Goal: Navigation & Orientation: Find specific page/section

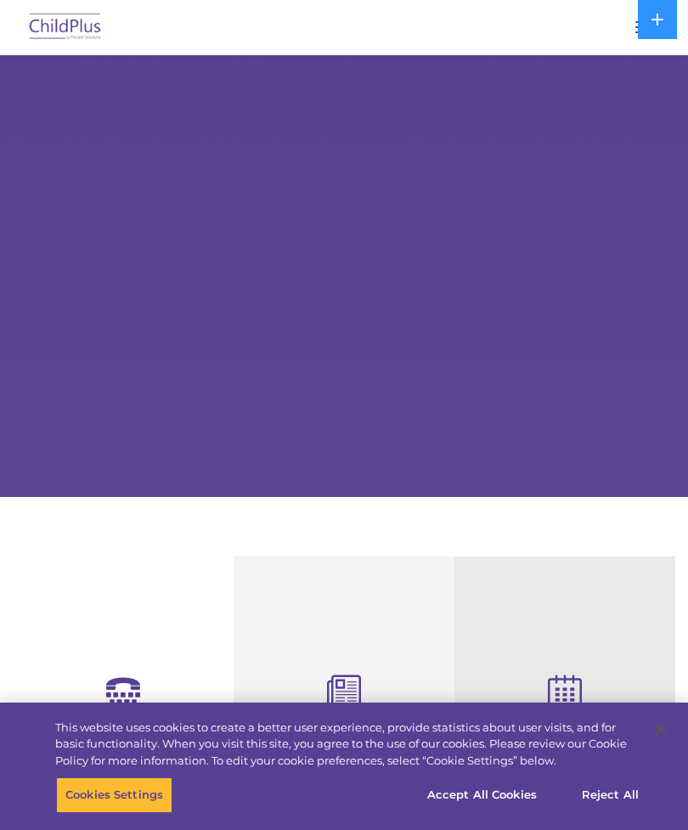
select select "MEDIUM"
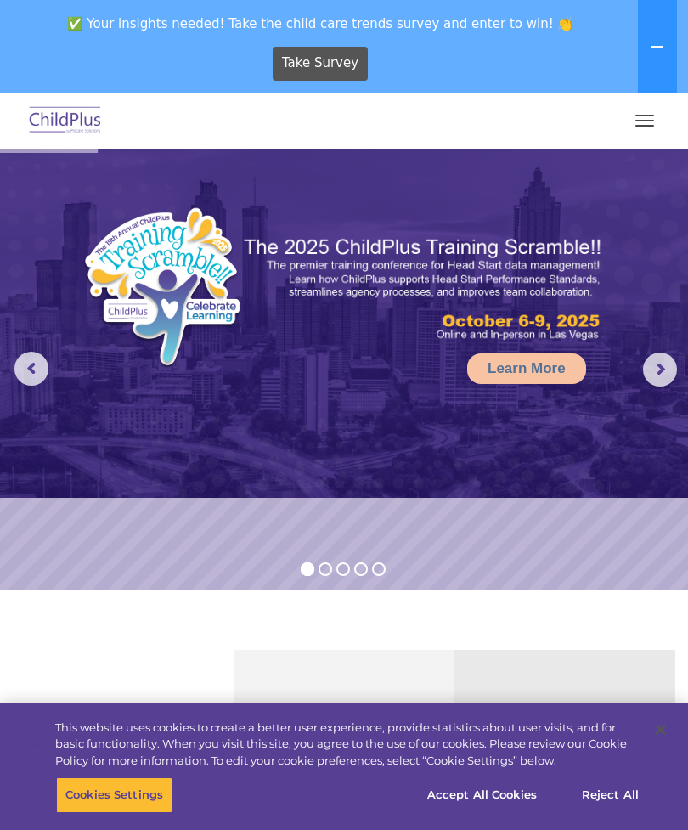
click at [656, 115] on button "button" at bounding box center [645, 120] width 36 height 27
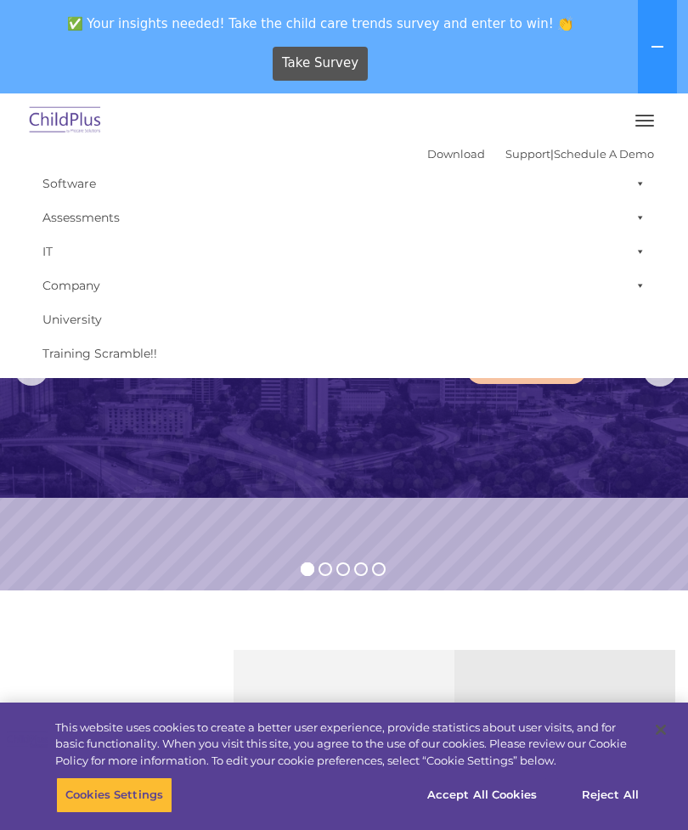
click at [559, 496] on img at bounding box center [344, 323] width 688 height 349
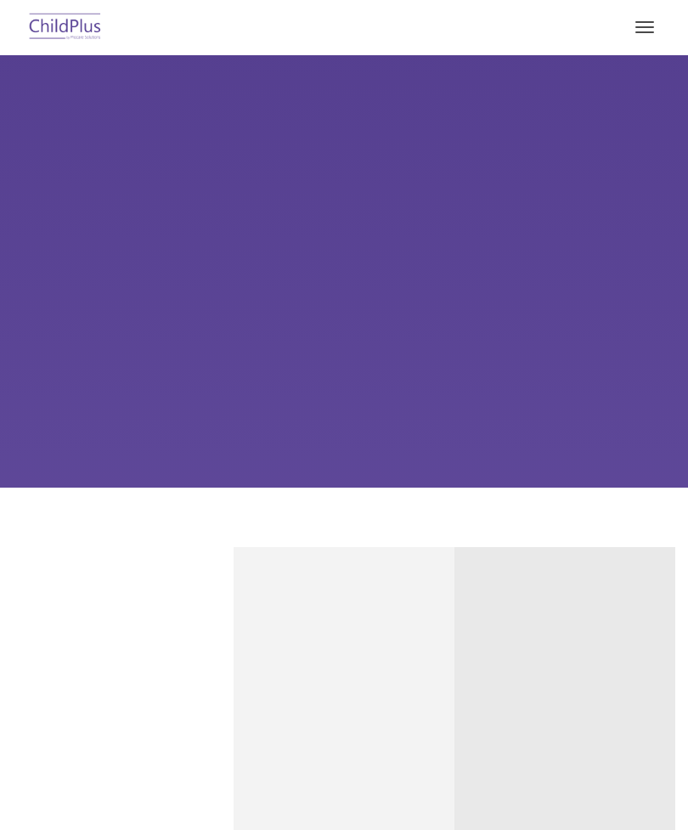
click at [650, 31] on span "button" at bounding box center [645, 32] width 19 height 2
click at [644, 19] on button "button" at bounding box center [645, 27] width 36 height 27
click at [641, 8] on div at bounding box center [344, 27] width 620 height 41
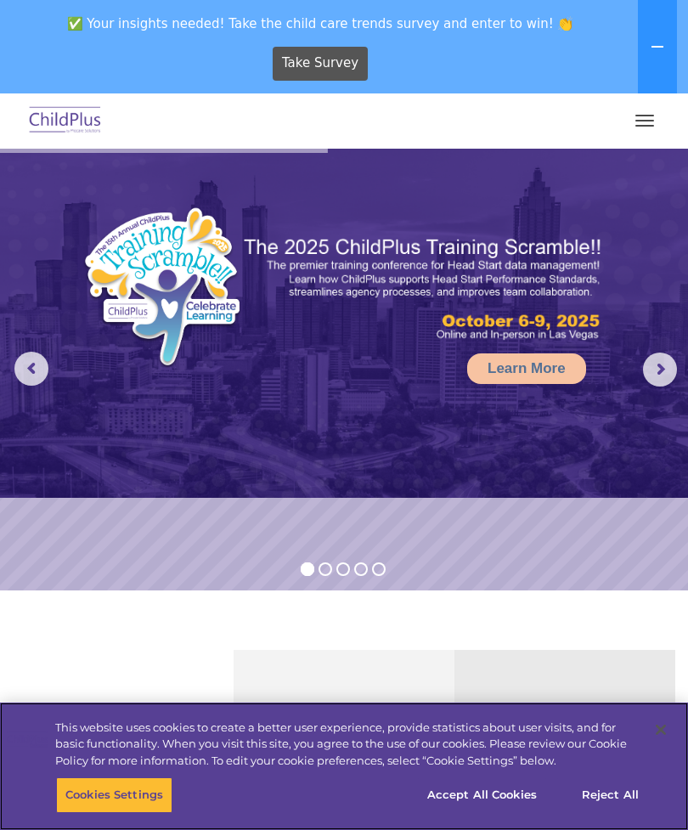
click at [507, 803] on button "Accept All Cookies" at bounding box center [482, 796] width 128 height 36
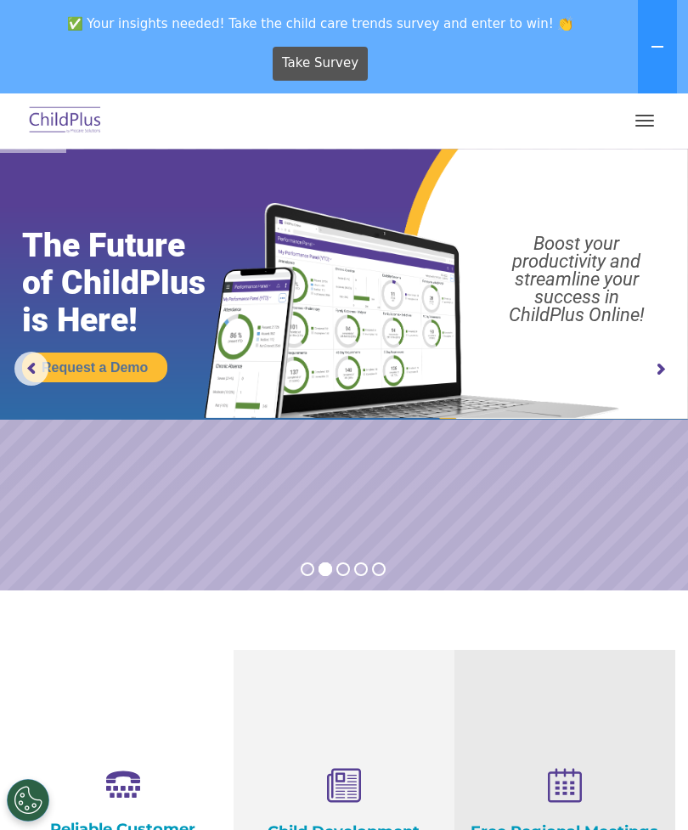
click at [73, 110] on img at bounding box center [65, 121] width 80 height 40
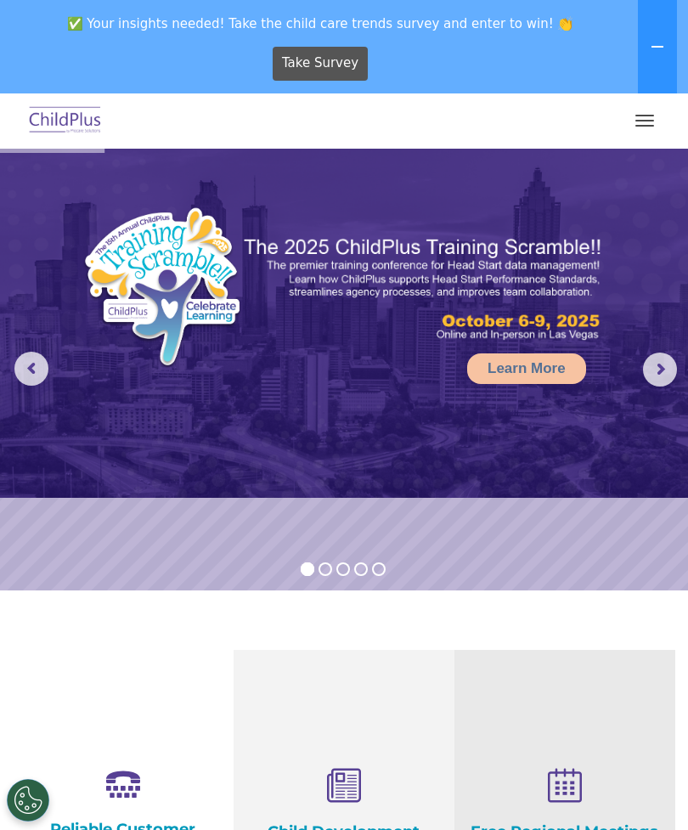
click at [633, 115] on button "button" at bounding box center [645, 120] width 36 height 27
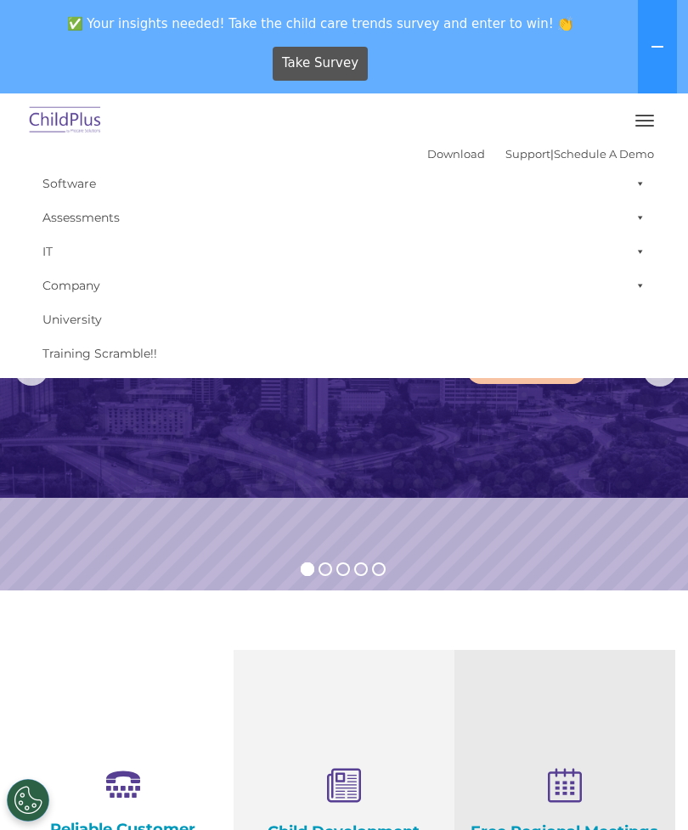
click at [589, 483] on img at bounding box center [344, 323] width 688 height 349
click at [639, 118] on button "button" at bounding box center [645, 120] width 36 height 27
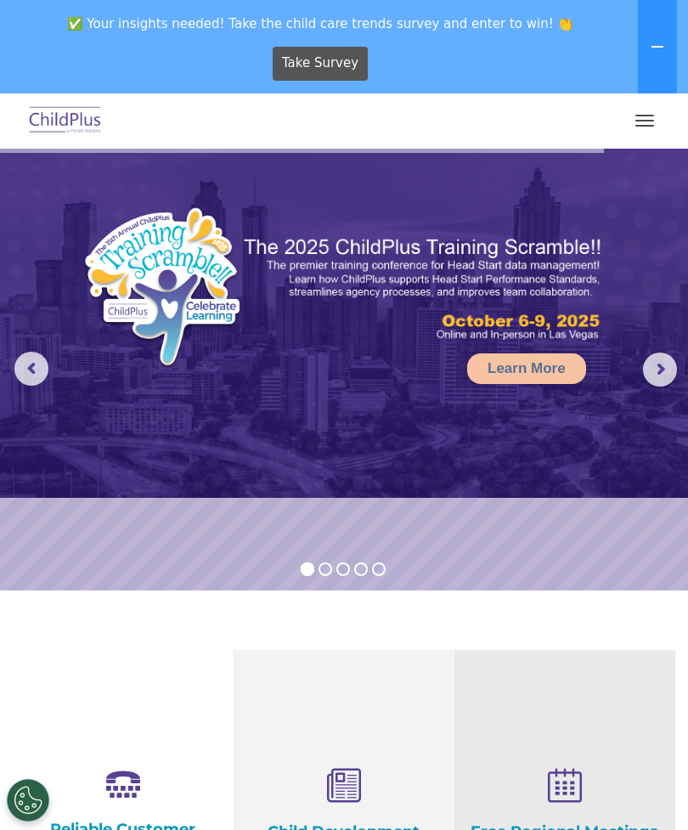
click at [634, 133] on button "button" at bounding box center [645, 120] width 36 height 27
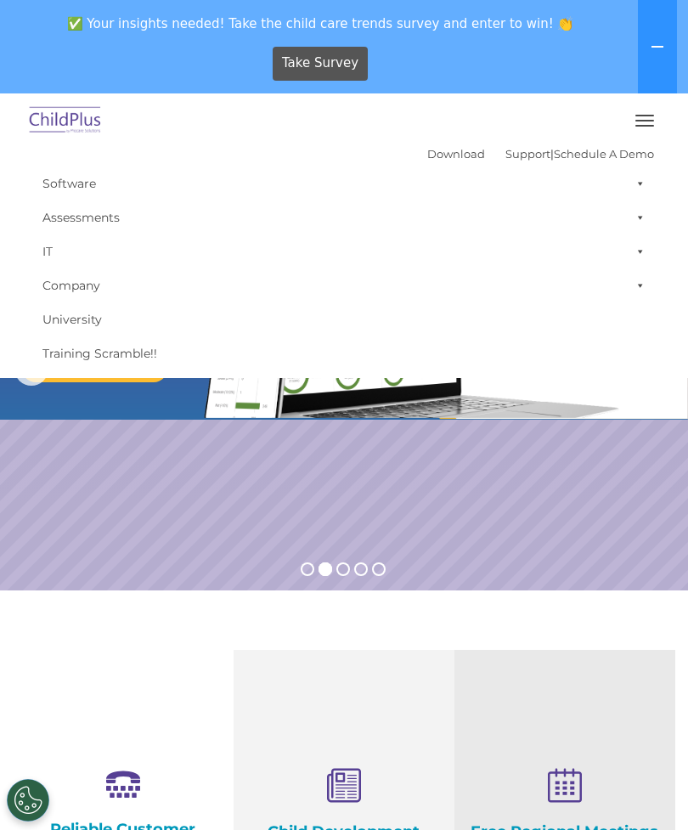
click at [662, 43] on icon at bounding box center [658, 47] width 14 height 14
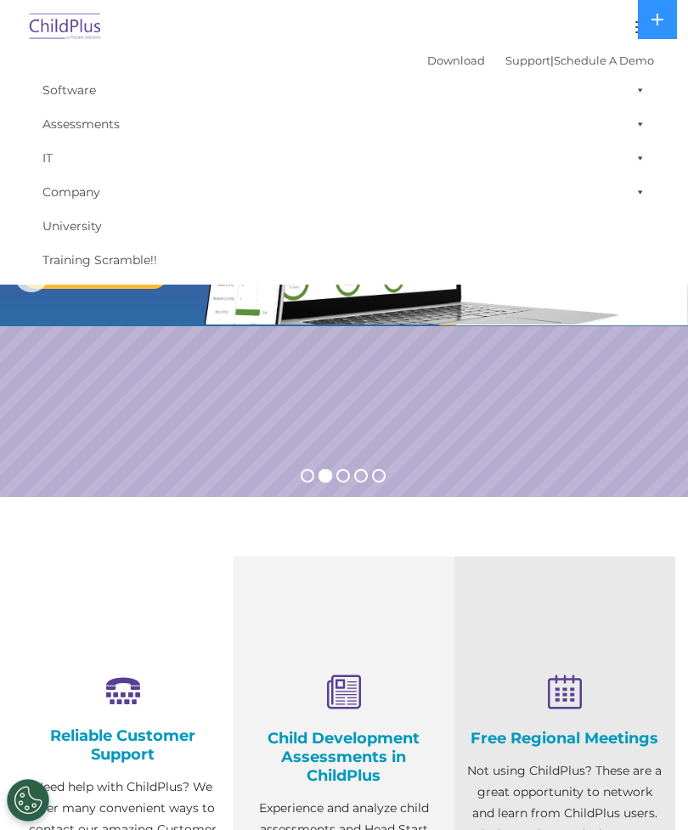
click at [660, 17] on icon at bounding box center [658, 20] width 14 height 14
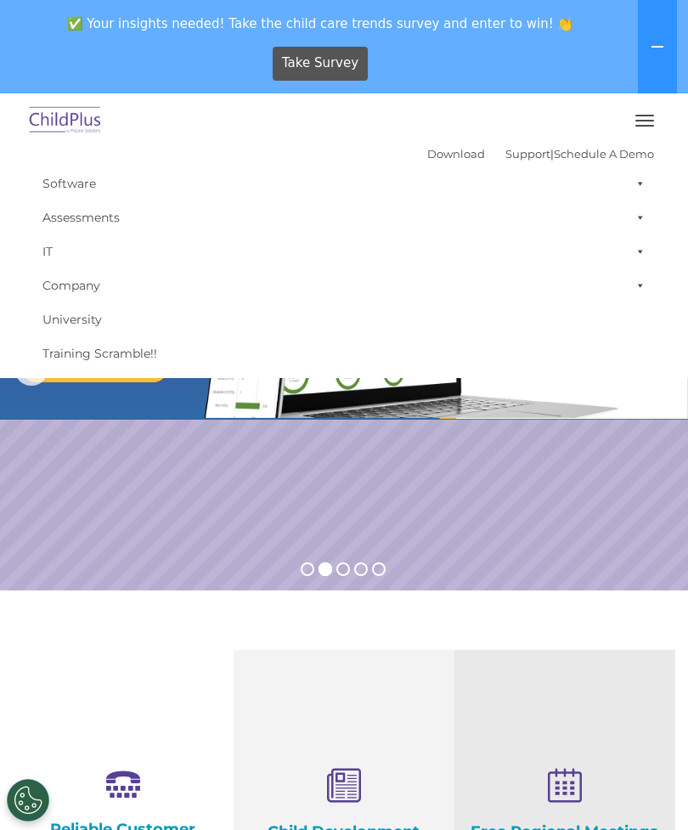
click at [643, 114] on button "button" at bounding box center [645, 120] width 36 height 27
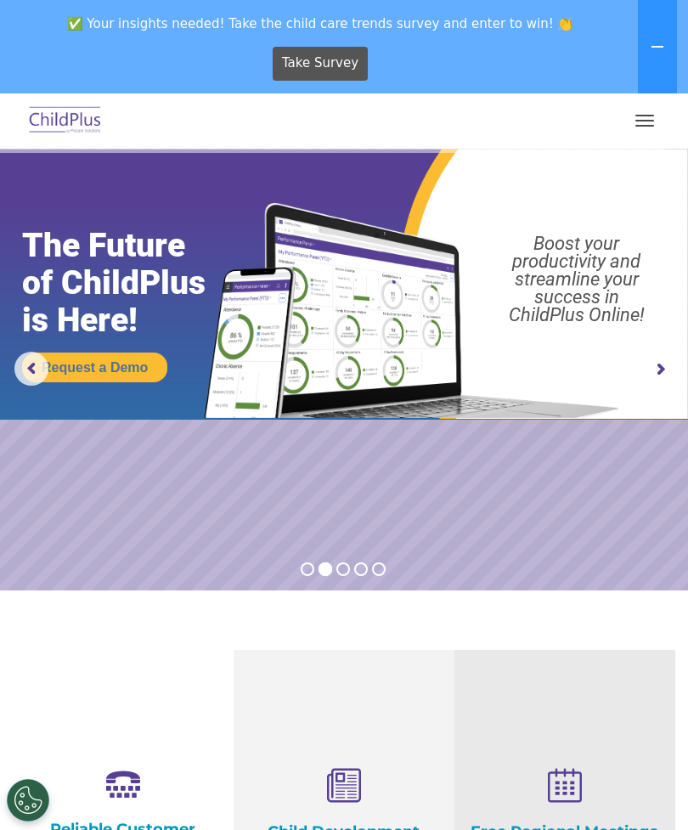
click at [632, 110] on button "button" at bounding box center [645, 120] width 36 height 27
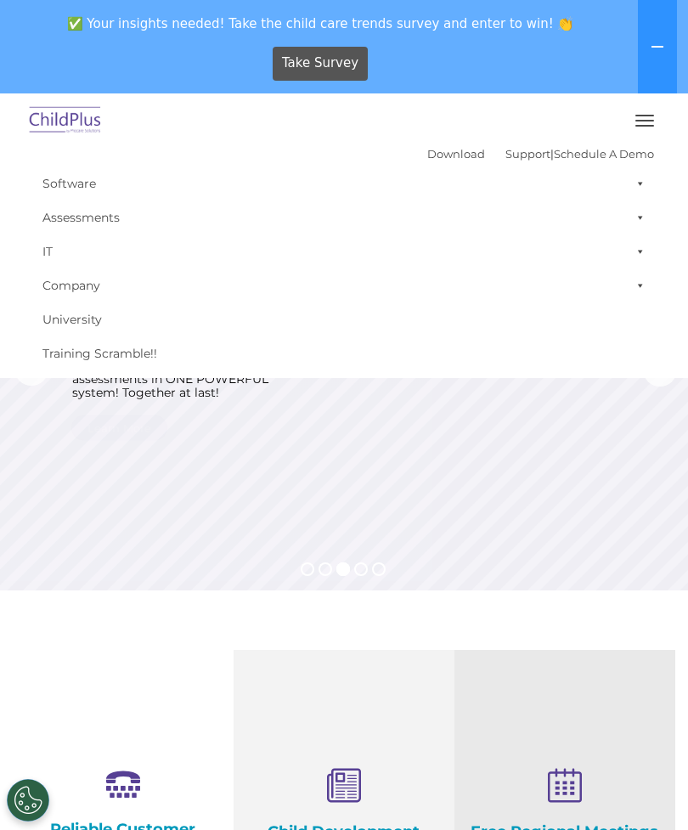
select select "MEDIUM"
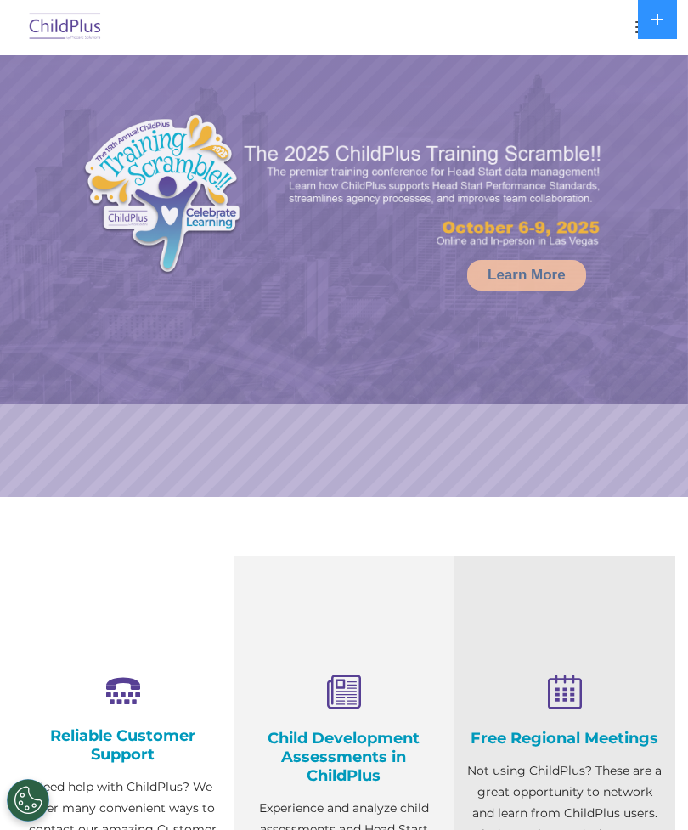
select select "MEDIUM"
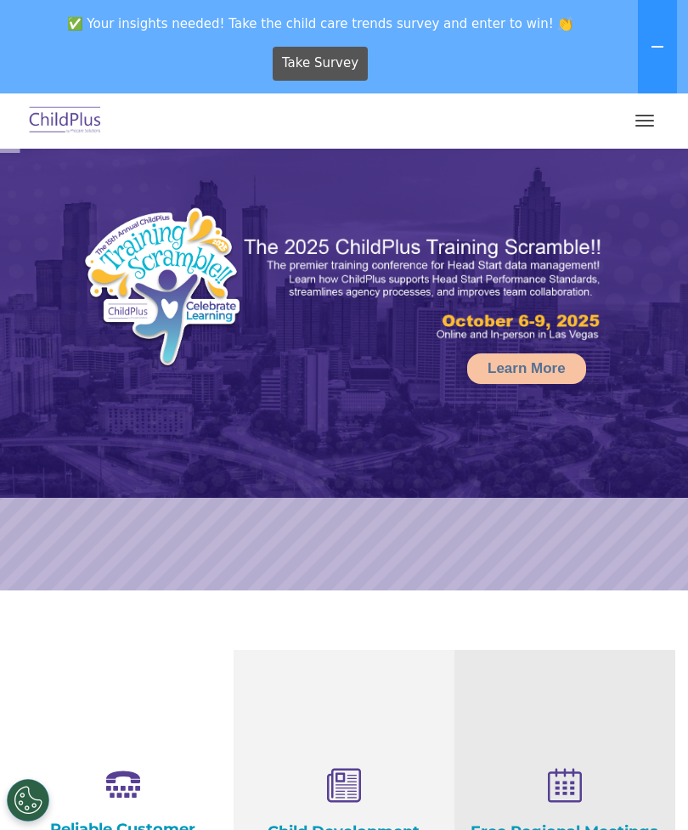
click at [634, 119] on button "button" at bounding box center [645, 120] width 36 height 27
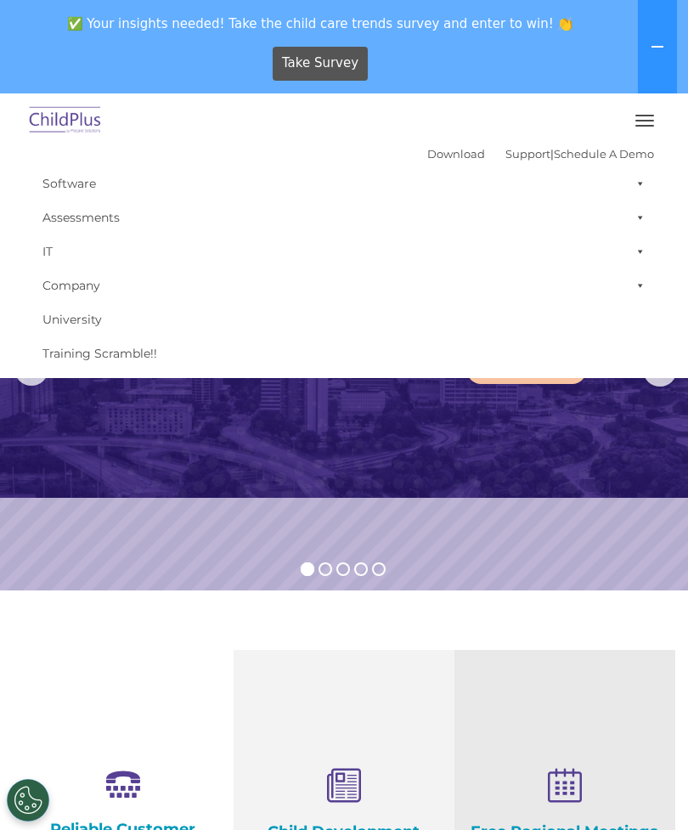
click at [632, 286] on span at bounding box center [637, 286] width 17 height 34
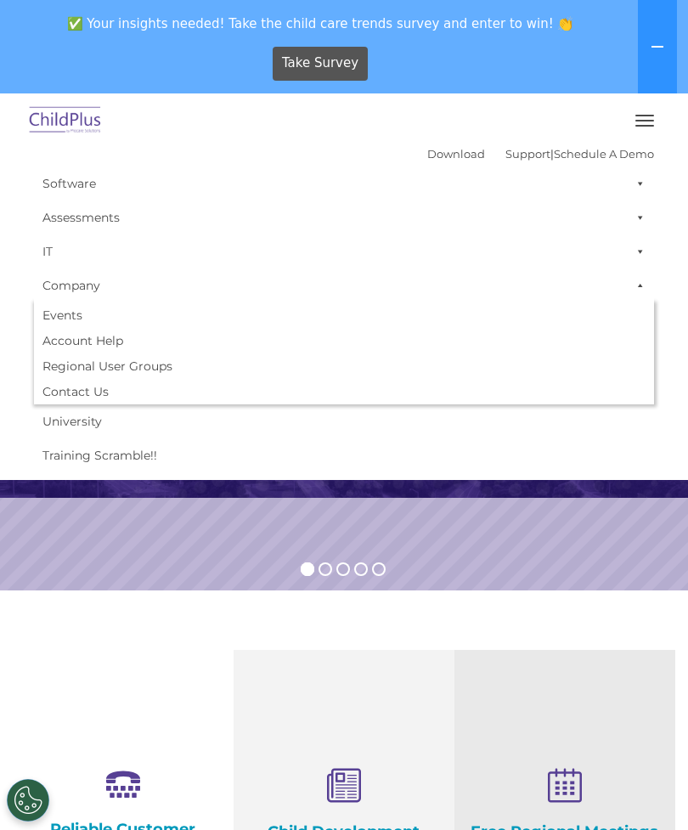
click at [629, 280] on span at bounding box center [637, 286] width 17 height 34
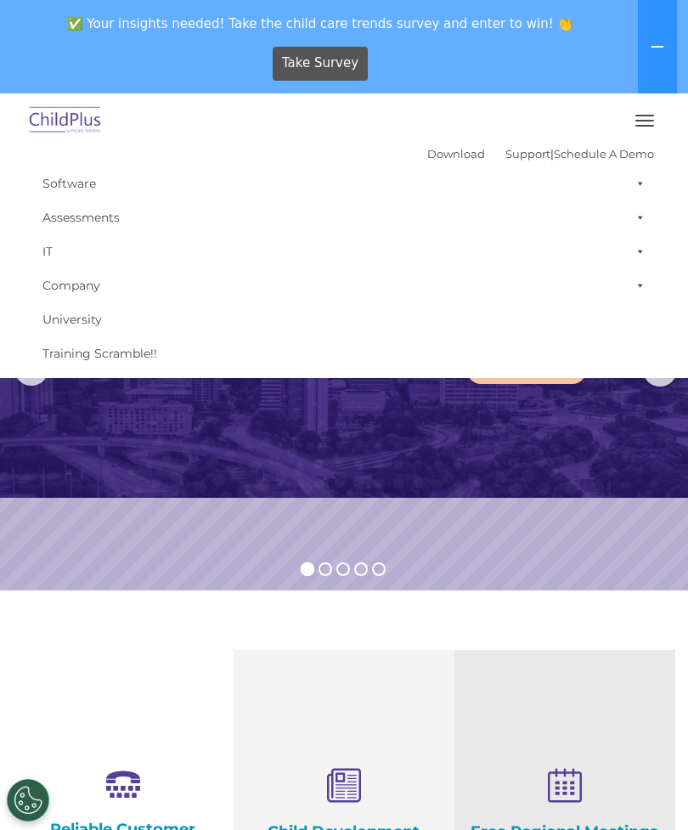
click at [632, 251] on span at bounding box center [637, 252] width 17 height 34
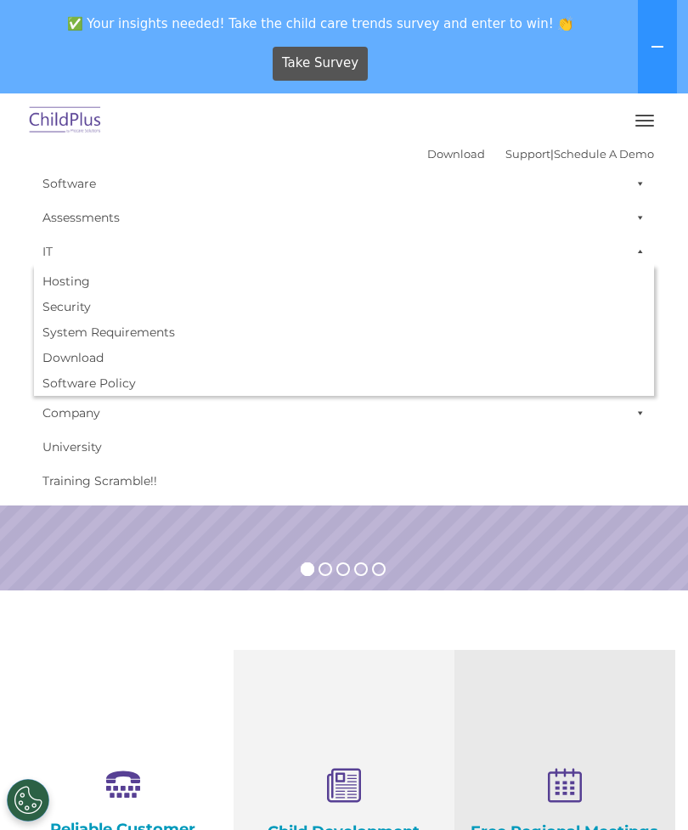
click at [635, 247] on span at bounding box center [637, 252] width 17 height 34
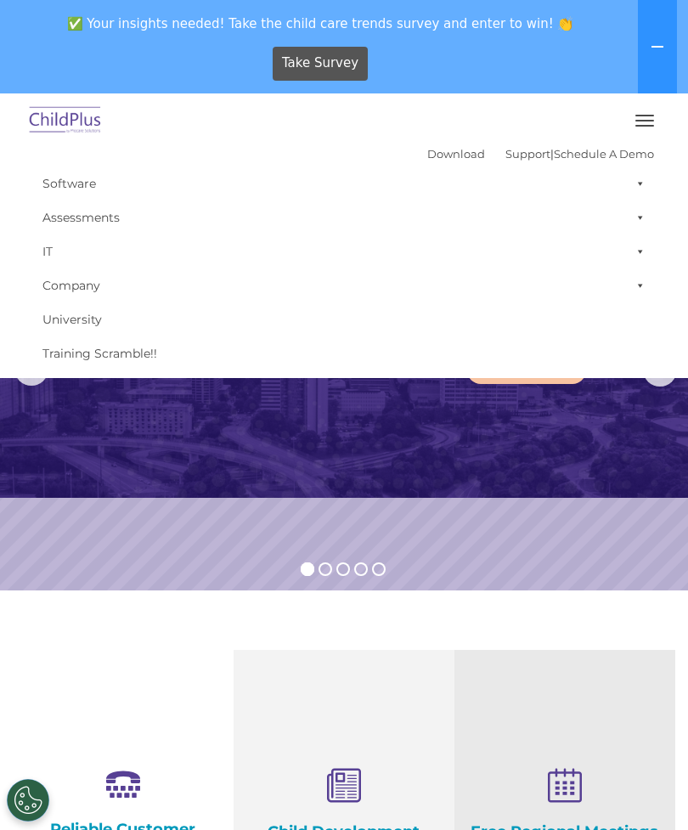
click at [631, 218] on span at bounding box center [637, 218] width 17 height 34
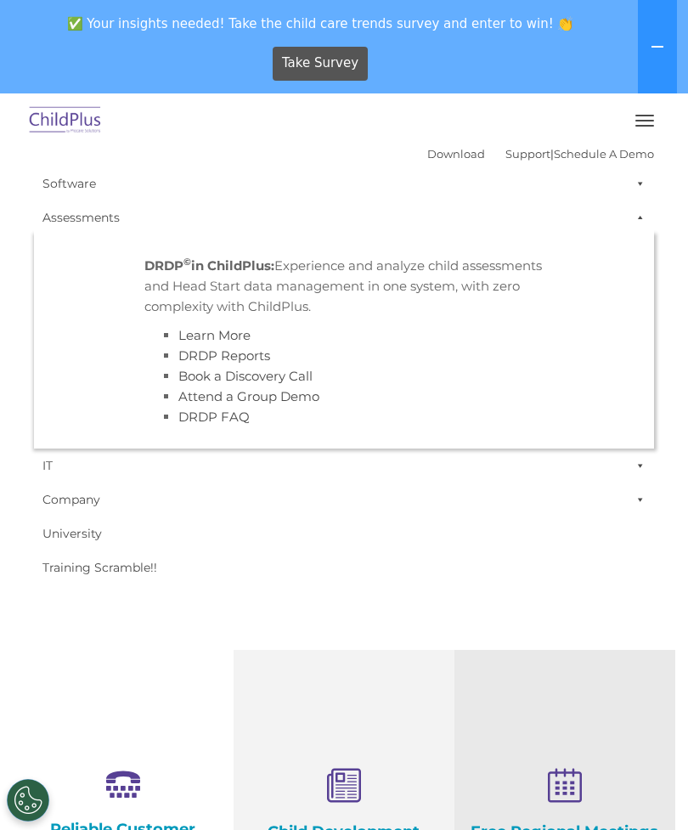
click at [637, 220] on span at bounding box center [637, 218] width 17 height 34
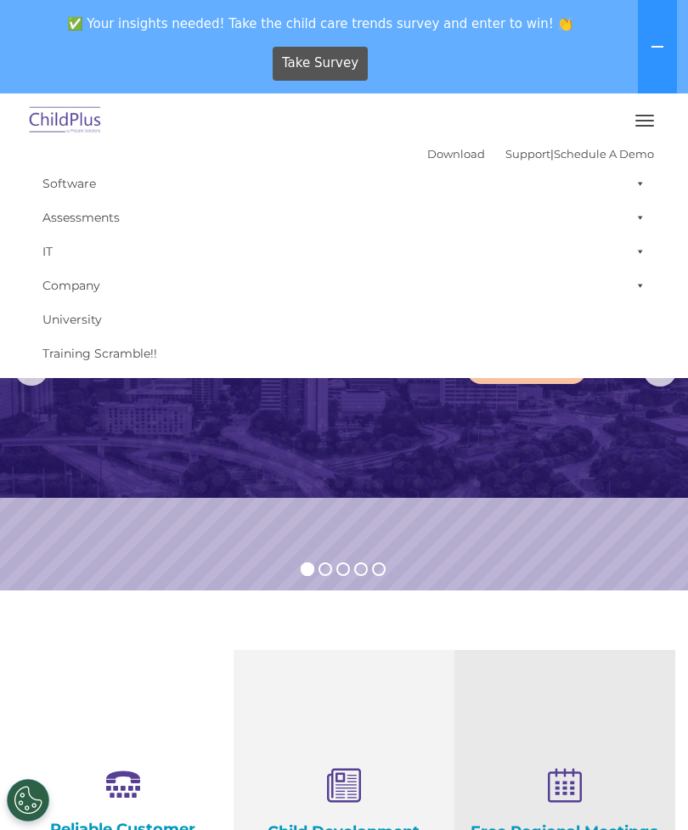
click at [634, 173] on span at bounding box center [637, 184] width 17 height 34
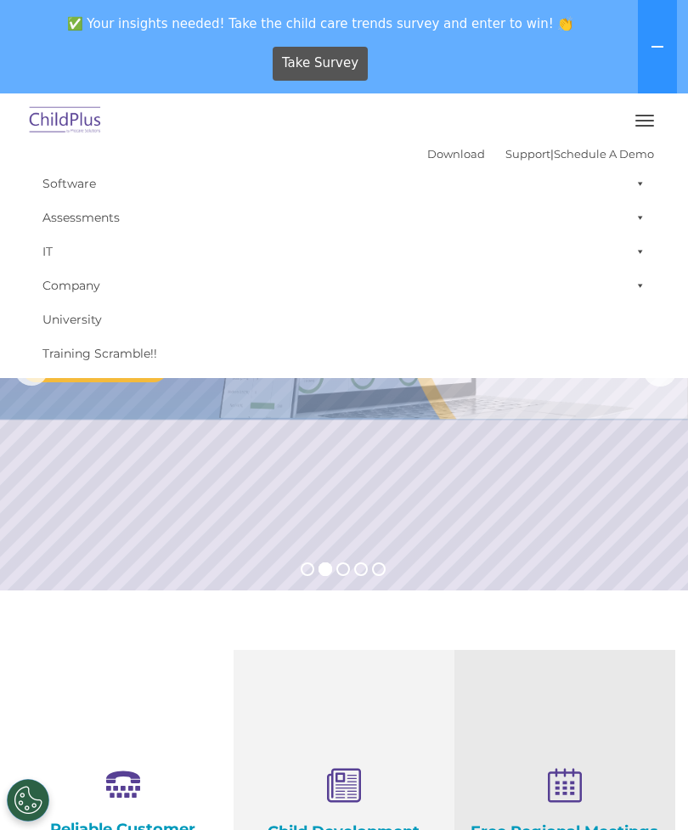
click at [265, 126] on div at bounding box center [344, 120] width 620 height 41
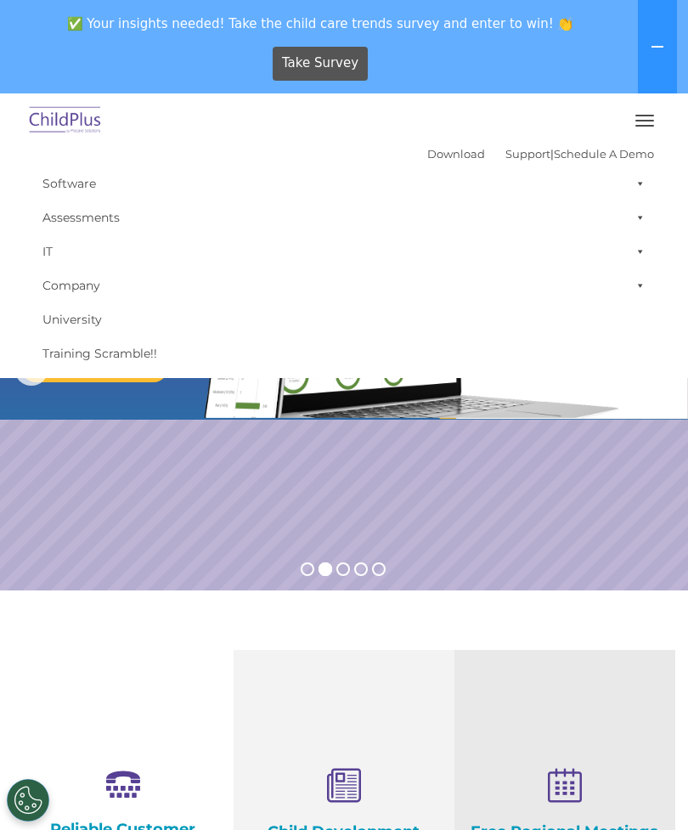
click at [638, 128] on button "button" at bounding box center [645, 120] width 36 height 27
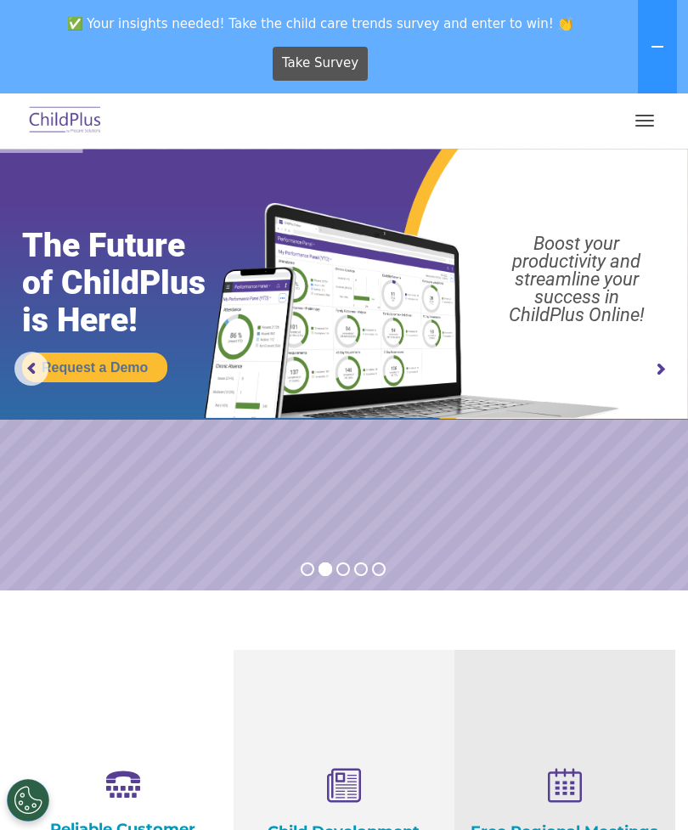
click at [650, 109] on button "button" at bounding box center [645, 120] width 36 height 27
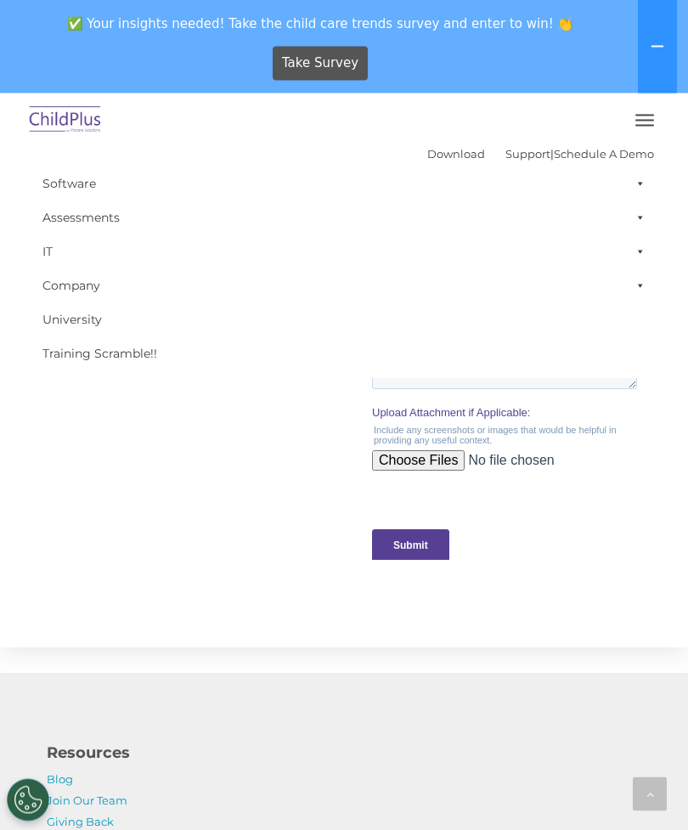
scroll to position [1752, 0]
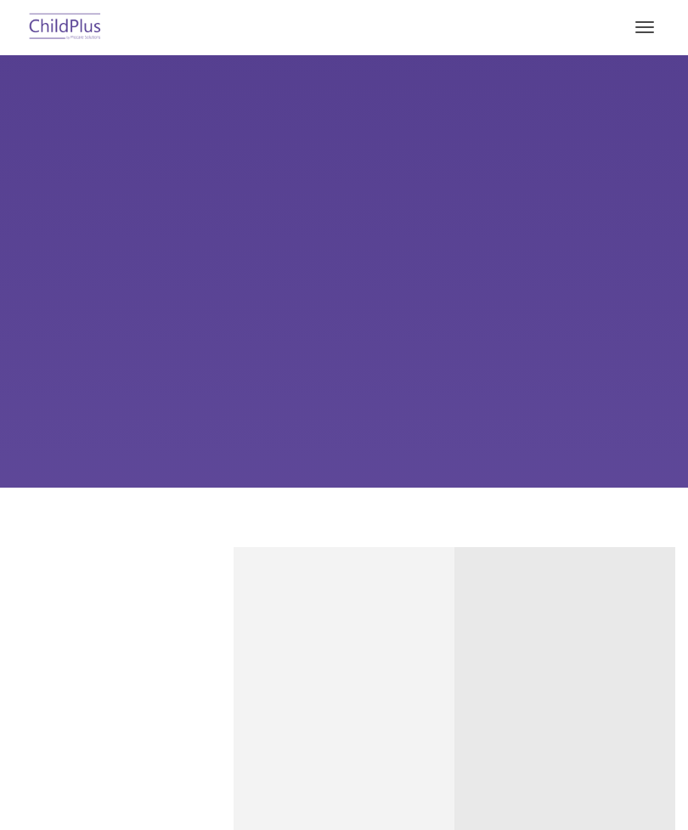
click at [642, 30] on button "button" at bounding box center [645, 27] width 36 height 27
click at [641, 29] on button "button" at bounding box center [645, 27] width 36 height 27
click at [634, 39] on button "button" at bounding box center [645, 27] width 36 height 27
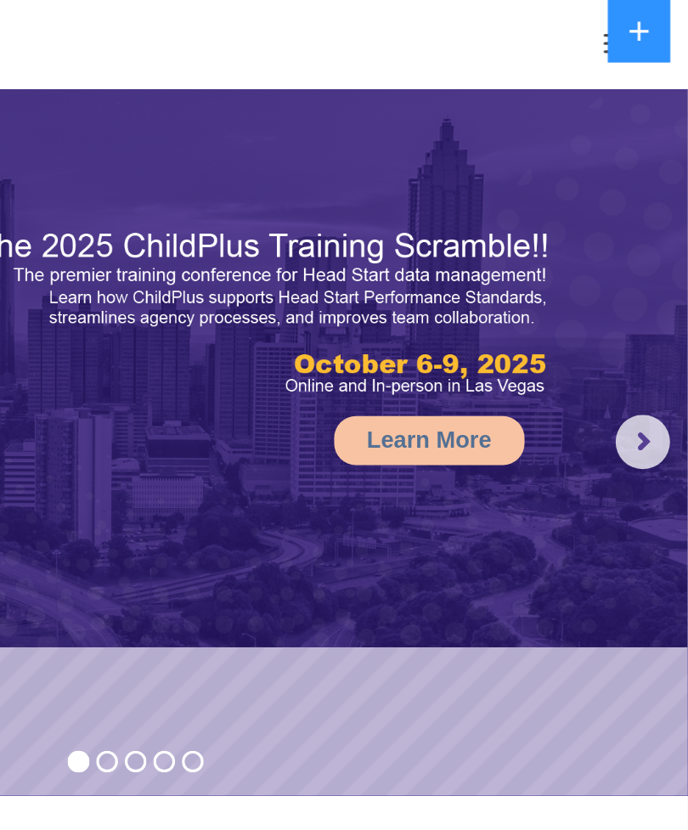
click at [638, 9] on button at bounding box center [657, 19] width 39 height 39
click at [365, 18] on div at bounding box center [344, 27] width 620 height 41
click at [627, 15] on button "button" at bounding box center [645, 27] width 36 height 27
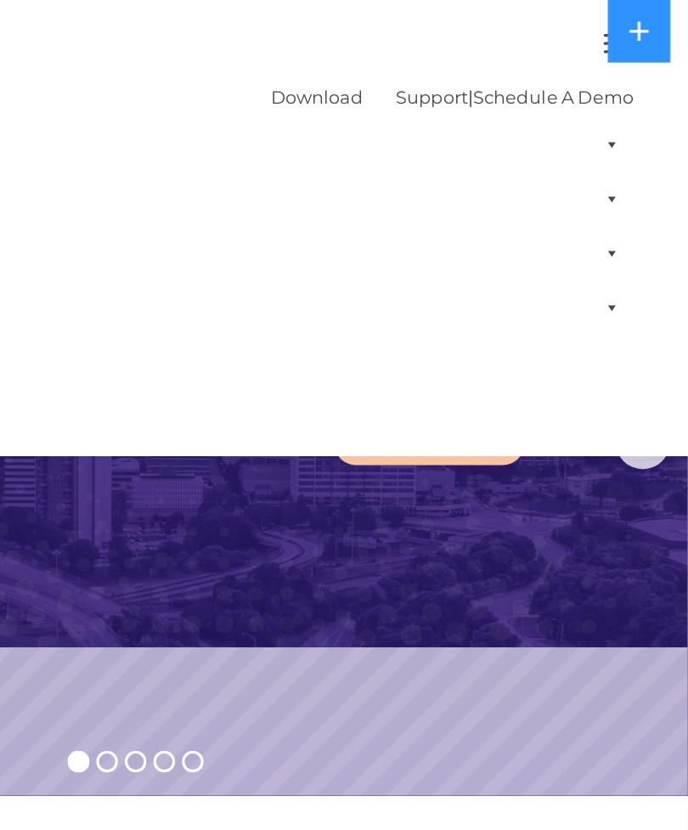
click at [427, 54] on link "Download" at bounding box center [456, 61] width 58 height 14
select select "MEDIUM"
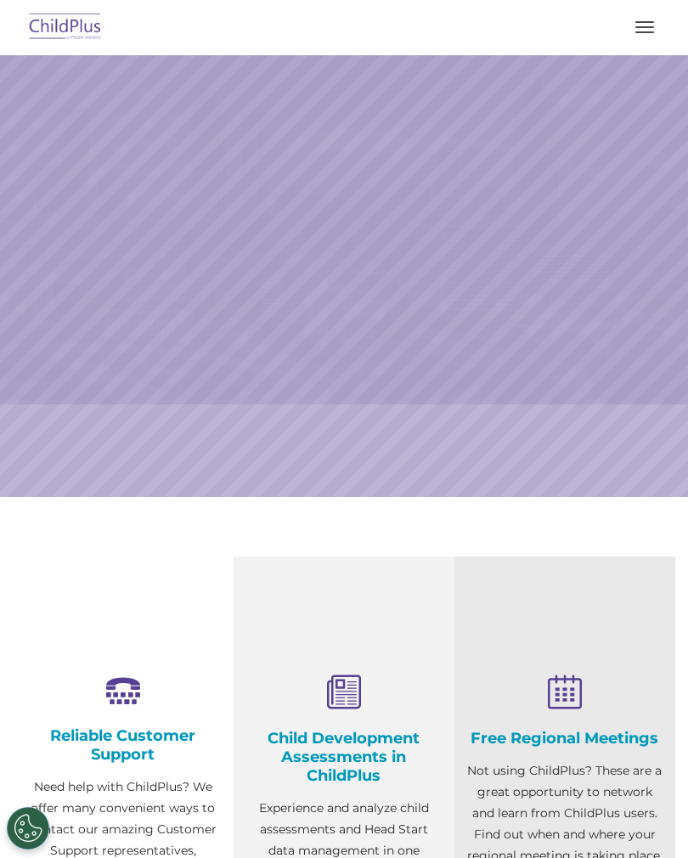
select select "MEDIUM"
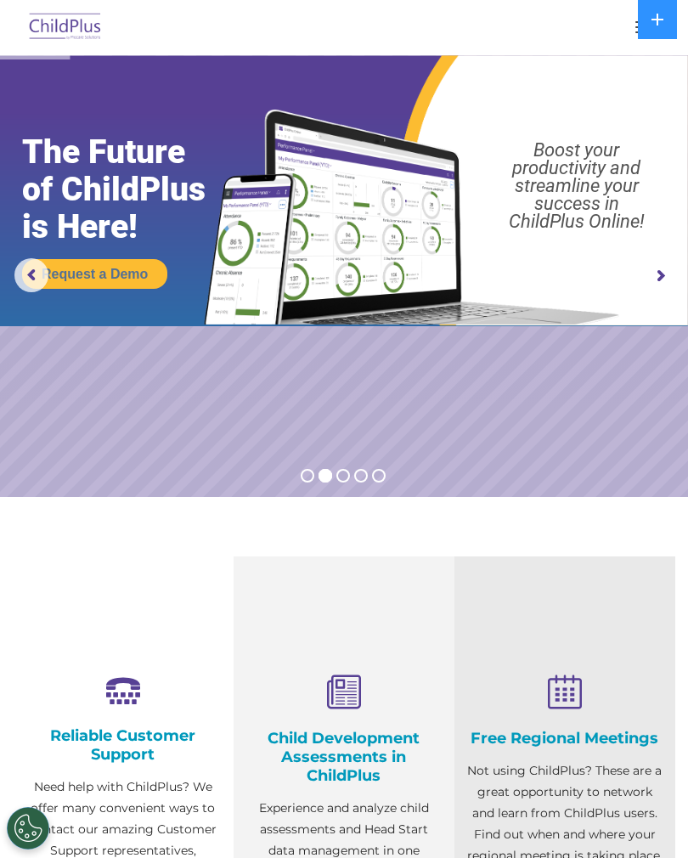
click at [628, 46] on div at bounding box center [344, 27] width 620 height 41
click at [624, 30] on div at bounding box center [344, 27] width 620 height 41
click at [628, 33] on button "button" at bounding box center [645, 27] width 36 height 27
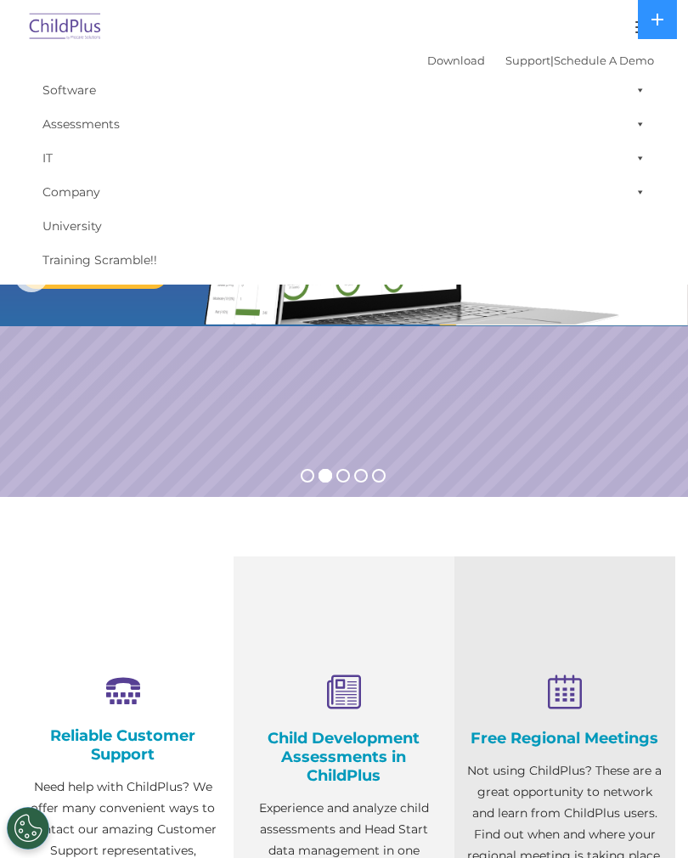
click at [571, 600] on div "Free Regional Meetings Not using ChildPlus? These are a great opportunity to ne…" at bounding box center [565, 818] width 221 height 522
click at [586, 568] on div "Free Regional Meetings Not using ChildPlus? These are a great opportunity to ne…" at bounding box center [565, 818] width 221 height 522
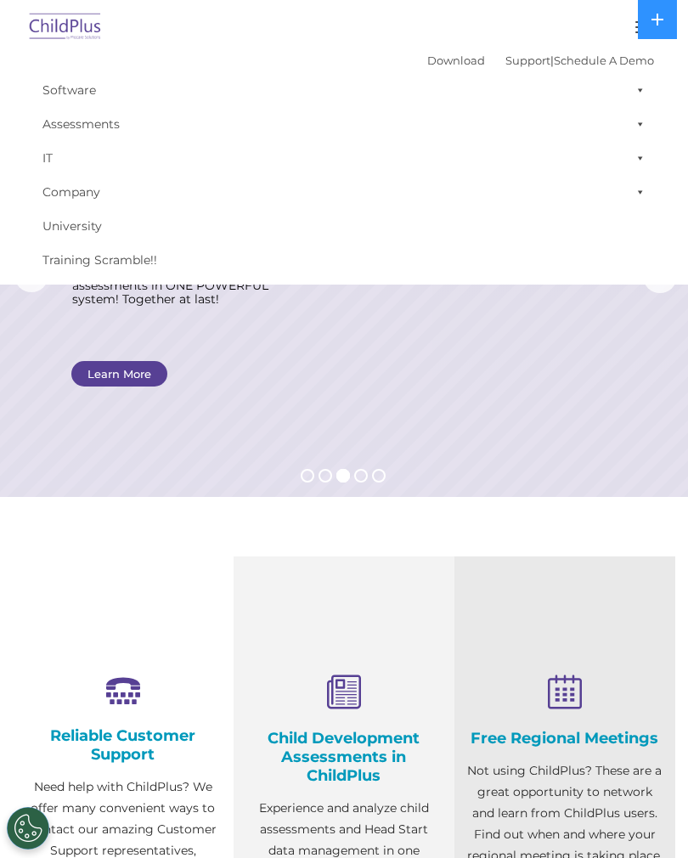
click at [650, 12] on button at bounding box center [657, 19] width 39 height 39
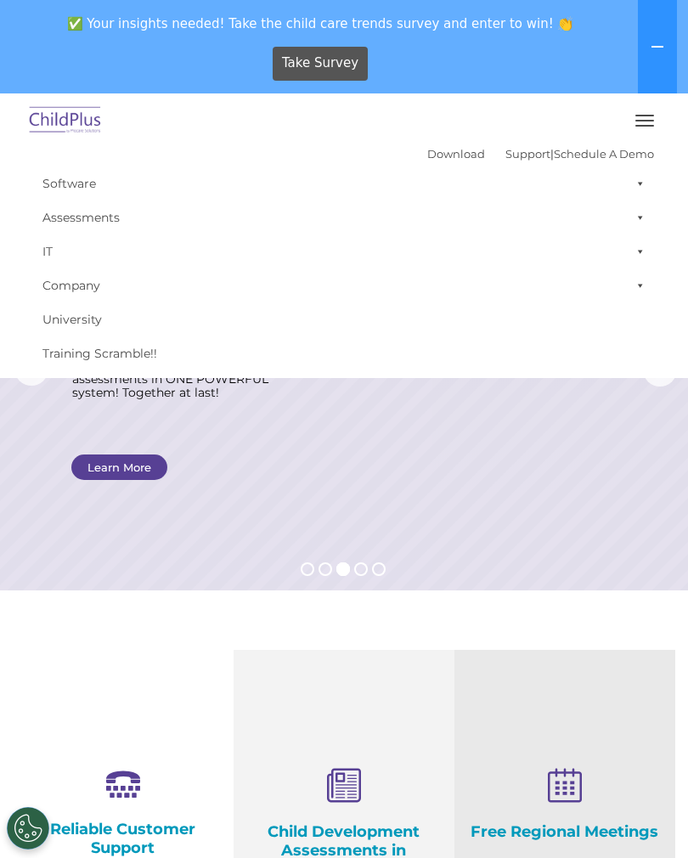
click at [641, 122] on button "button" at bounding box center [645, 120] width 36 height 27
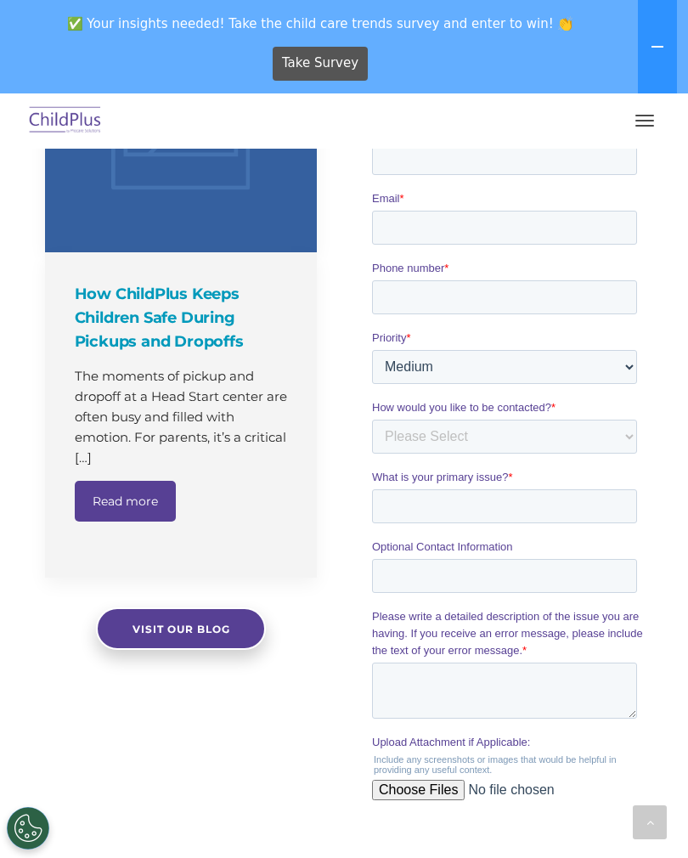
scroll to position [1500, 0]
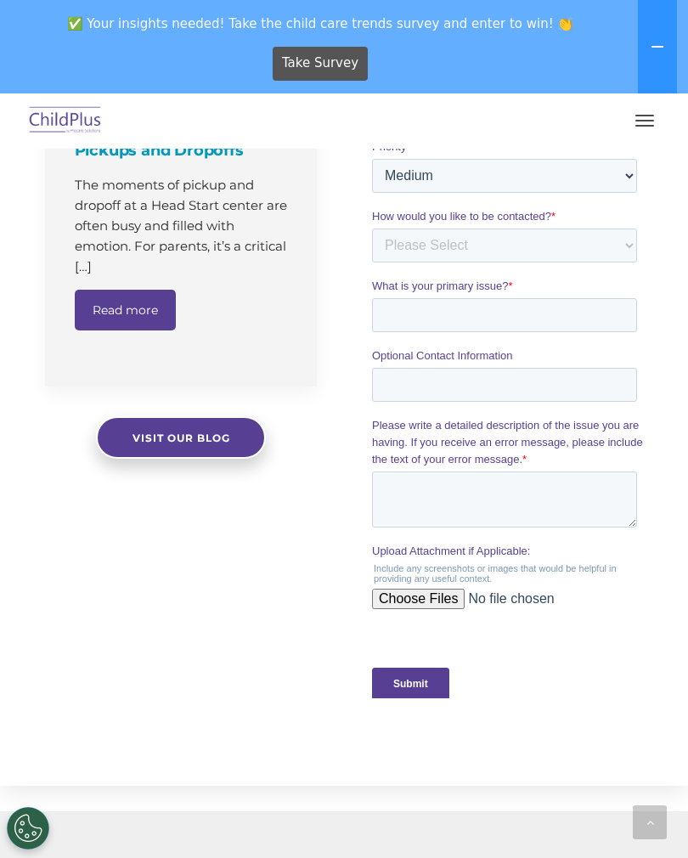
click at [651, 129] on button "button" at bounding box center [645, 120] width 36 height 27
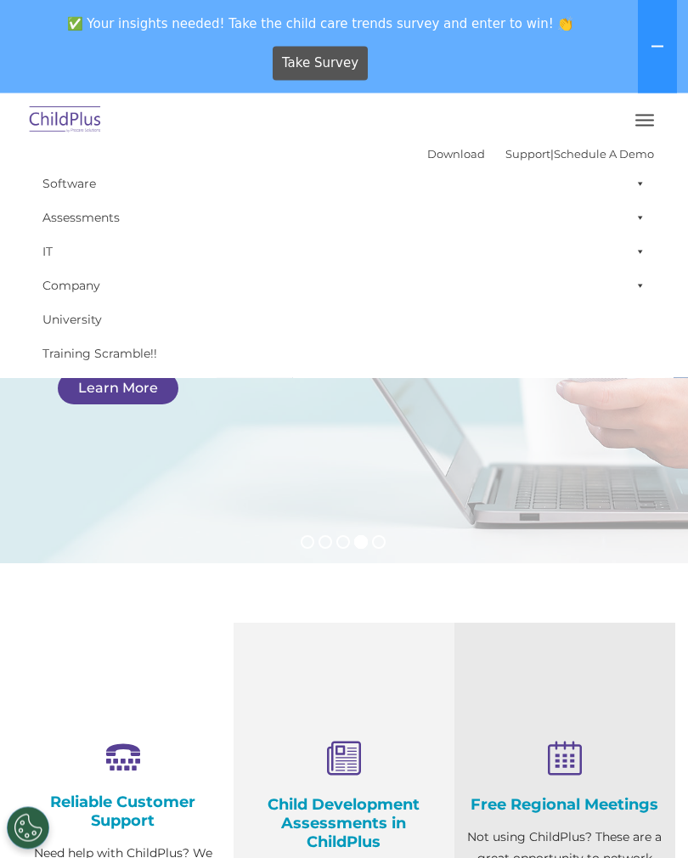
scroll to position [0, 0]
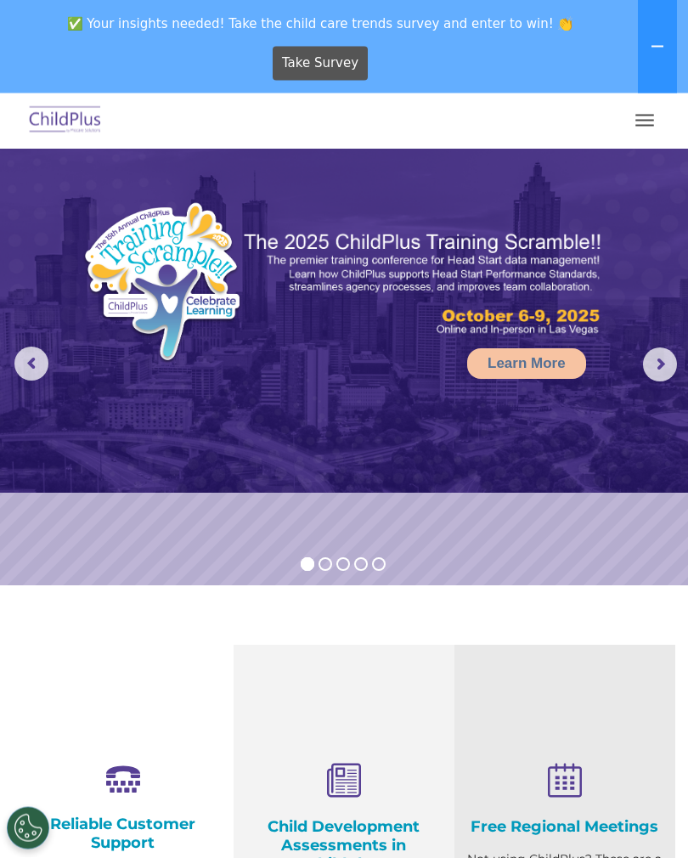
scroll to position [11, 0]
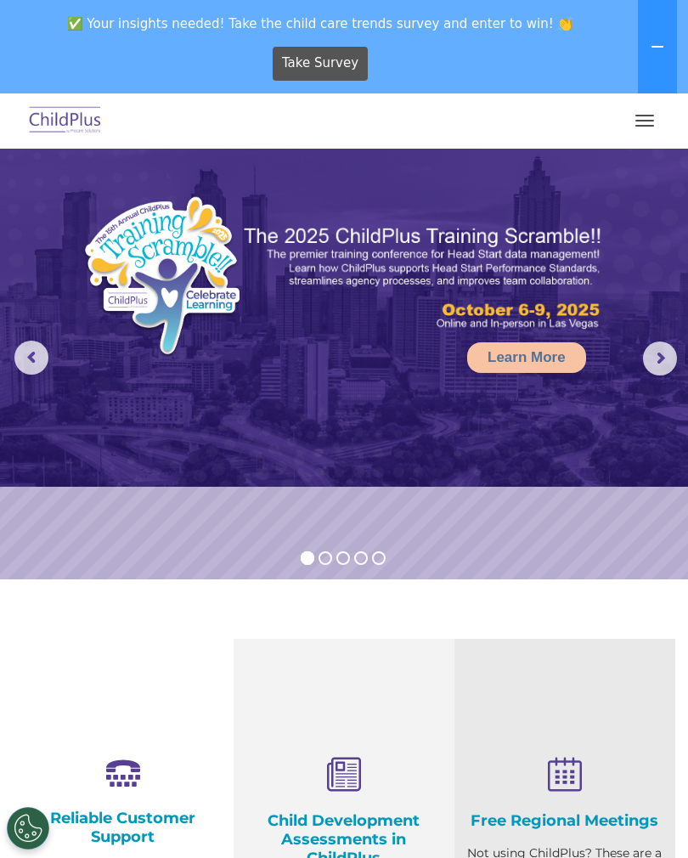
click at [646, 124] on button "button" at bounding box center [645, 120] width 36 height 27
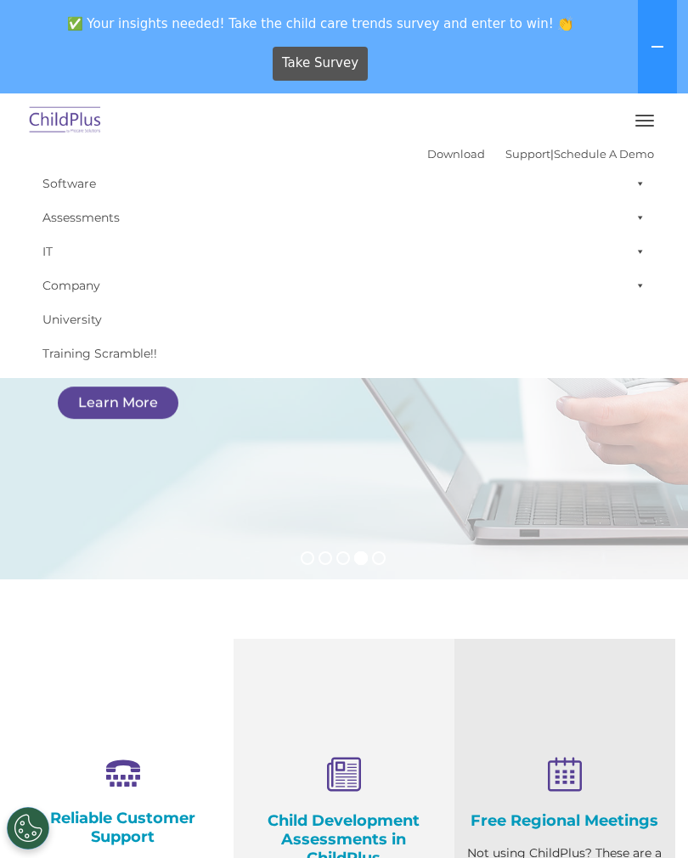
click at [665, 106] on div "Download Support | Schedule A Demo  MENU MENU Software ChildPlus: The original…" at bounding box center [344, 235] width 654 height 270
click at [648, 121] on span "button" at bounding box center [645, 121] width 19 height 2
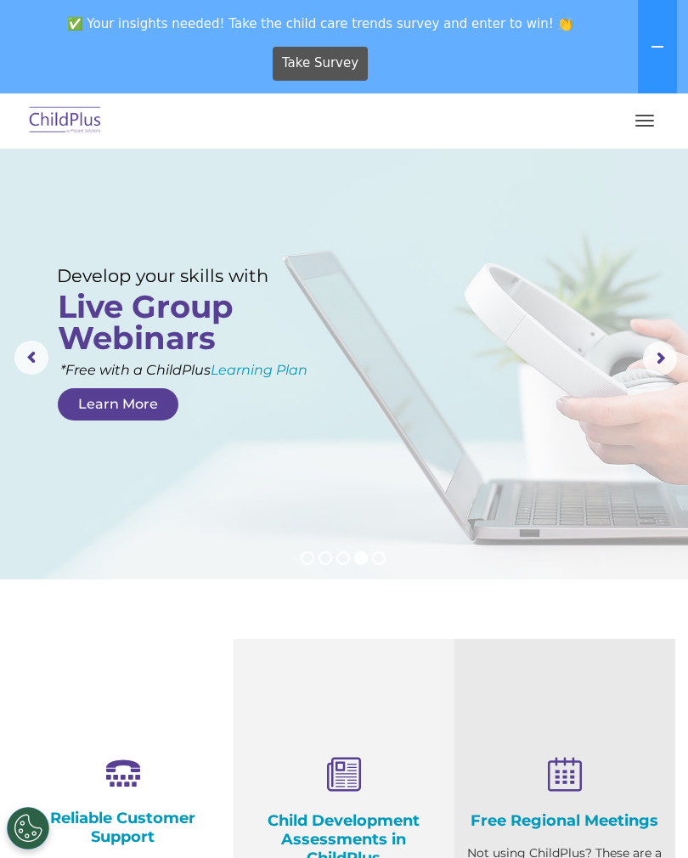
click at [656, 120] on button "button" at bounding box center [645, 120] width 36 height 27
